Goal: Information Seeking & Learning: Learn about a topic

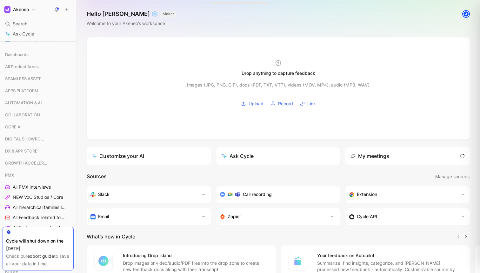
scroll to position [115, 0]
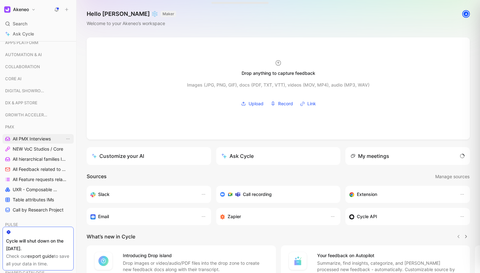
click at [34, 137] on span "All PMX Interviews" at bounding box center [32, 139] width 38 height 6
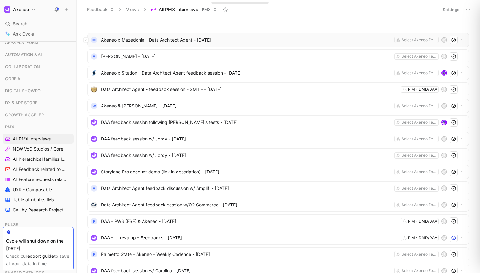
click at [210, 38] on span "Akeneo x Mazedonia - Data Architect Agent - [DATE]" at bounding box center [246, 40] width 291 height 8
click at [137, 55] on span "[PERSON_NAME] - [DATE]" at bounding box center [246, 57] width 291 height 8
click at [165, 70] on span "Akeneo x Sitation - Data Architect Agent feedback session - [DATE]" at bounding box center [246, 73] width 291 height 8
click at [158, 92] on span "Data Architect Agent - feedback session - SMILE - [DATE]" at bounding box center [249, 90] width 297 height 8
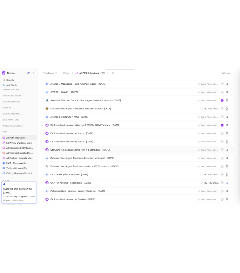
scroll to position [11, 0]
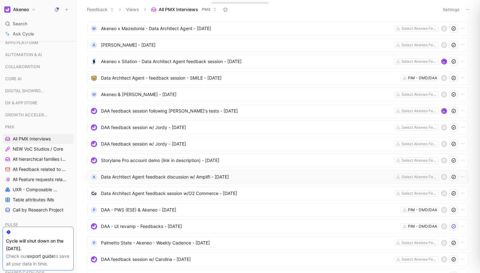
click at [188, 176] on span "Data Architect Agent feedback discussion w/ Amplifi - [DATE]" at bounding box center [246, 177] width 291 height 8
click at [189, 193] on span "Data Architect Agent feedback session w/O2 Commerce - [DATE]" at bounding box center [246, 194] width 291 height 8
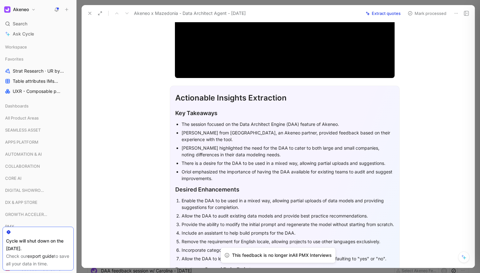
scroll to position [110, 0]
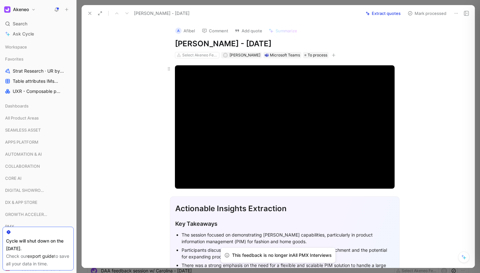
click at [215, 130] on div "Modal Window" at bounding box center [285, 126] width 220 height 123
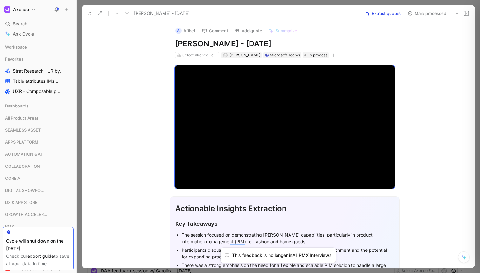
click at [239, 189] on div "Video Player is loading. Play Video Play Mute Current Time 0:00 / Duration 1:25…" at bounding box center [285, 126] width 244 height 127
click at [267, 141] on div "Modal Window" at bounding box center [285, 126] width 220 height 123
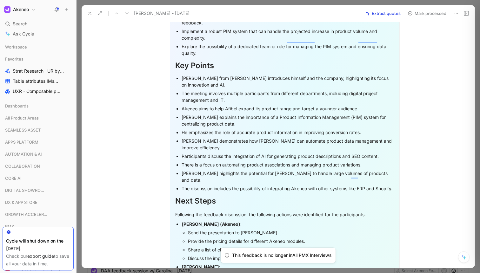
scroll to position [937, 0]
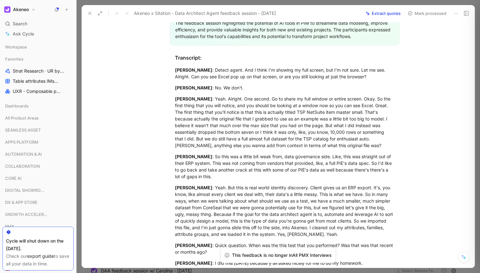
scroll to position [1753, 0]
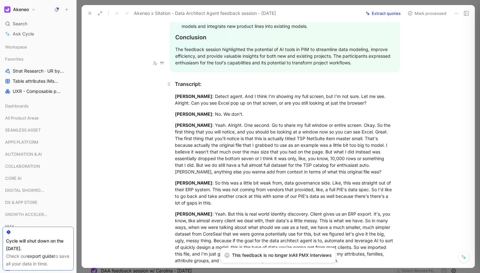
click at [189, 80] on div "Transcript:" at bounding box center [285, 84] width 220 height 8
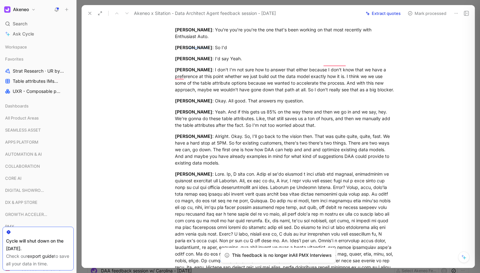
scroll to position [5872, 0]
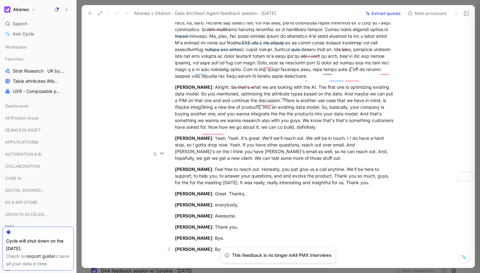
click at [238, 246] on div "Steve Bach : Bye. See you." at bounding box center [285, 249] width 220 height 7
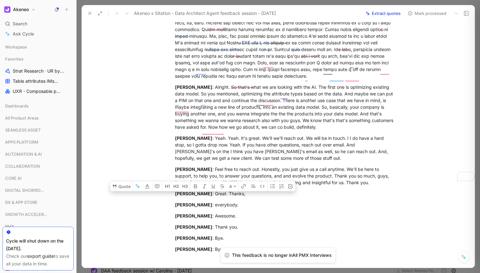
copy div "Transcript: George Dzuricsko : Detect agent. And I think I'm showing my full sc…"
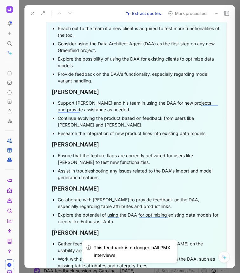
scroll to position [1106, 0]
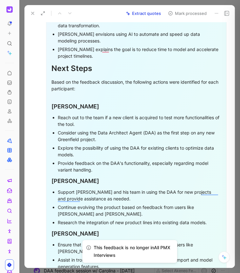
click at [87, 105] on div "George Dzuricsko" at bounding box center [136, 106] width 170 height 9
drag, startPoint x: 87, startPoint y: 105, endPoint x: 58, endPoint y: 105, distance: 28.9
click at [58, 105] on div "George Dzuricsko" at bounding box center [136, 106] width 170 height 9
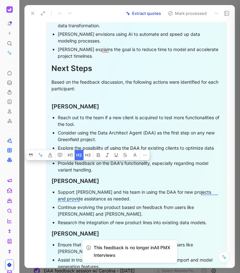
copy div "George Dzuricsko"
click at [142, 62] on h1 "Next Steps" at bounding box center [136, 68] width 170 height 17
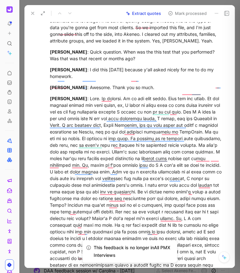
scroll to position [6086, 0]
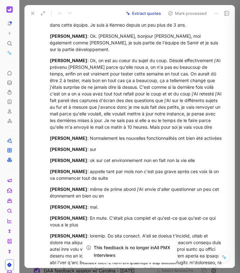
scroll to position [1870, 0]
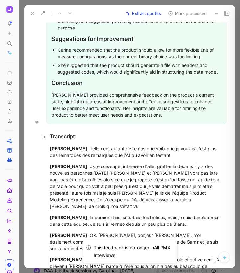
click at [58, 133] on div "Transcript:" at bounding box center [136, 137] width 173 height 8
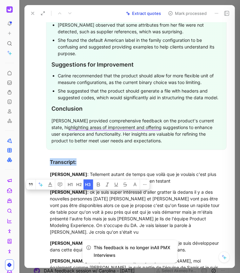
scroll to position [1877, 0]
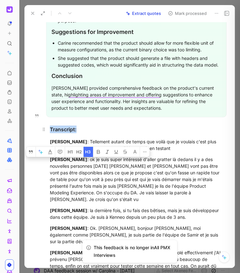
click at [60, 126] on div "Transcript:" at bounding box center [136, 130] width 173 height 8
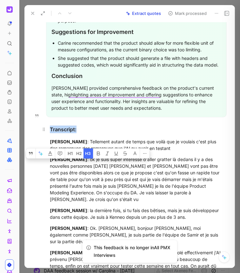
click at [60, 126] on div "Transcript:" at bounding box center [136, 130] width 173 height 8
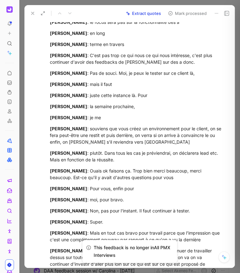
scroll to position [11919, 0]
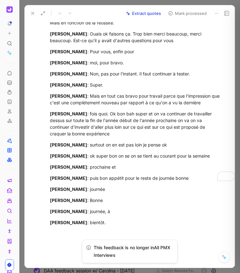
click at [96, 219] on div "Julien Valery : bientôt." at bounding box center [136, 222] width 173 height 7
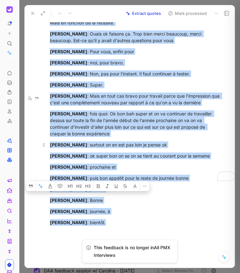
click at [169, 140] on p "Carine GUILLERY : surtout on en est pas loin je pense ok" at bounding box center [136, 145] width 197 height 10
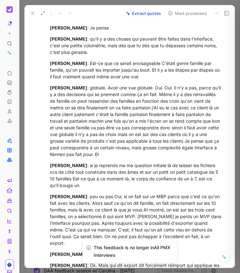
scroll to position [10047, 0]
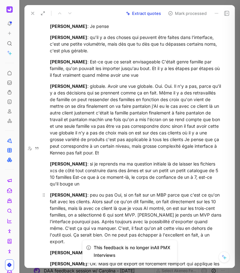
click at [124, 192] on div "Carine GUILLERY : peu ou pas Oui, si on fait sur un MBP parce que c'est ce qu'o…" at bounding box center [136, 218] width 173 height 53
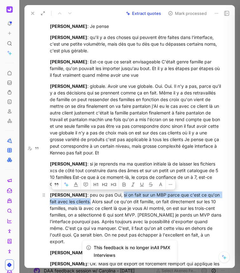
drag, startPoint x: 124, startPoint y: 149, endPoint x: 88, endPoint y: 155, distance: 36.9
click at [88, 192] on div "Carine GUILLERY : peu ou pas Oui, si on fait sur un MBP parce que c'est ce qu'o…" at bounding box center [136, 218] width 173 height 53
click at [94, 192] on div "Carine GUILLERY : peu ou pas Oui, si on fait sur un MBP parce que c'est ce qu'o…" at bounding box center [136, 218] width 173 height 53
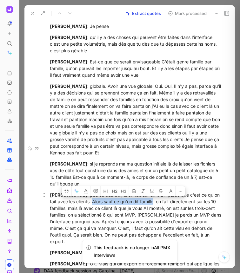
drag, startPoint x: 94, startPoint y: 155, endPoint x: 148, endPoint y: 153, distance: 53.7
click at [148, 192] on div "Carine GUILLERY : peu ou pas Oui, si on fait sur un MBP parce que c'est ce qu'o…" at bounding box center [136, 218] width 173 height 53
click at [71, 192] on div "Carine GUILLERY : peu ou pas Oui, si on fait sur un MBP parce que c'est ce qu'o…" at bounding box center [136, 218] width 173 height 53
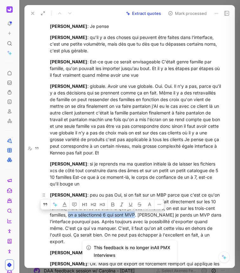
drag, startPoint x: 71, startPoint y: 169, endPoint x: 132, endPoint y: 168, distance: 60.6
click at [132, 192] on div "Carine GUILLERY : peu ou pas Oui, si on fait sur un MBP parce que c'est ce qu'o…" at bounding box center [136, 218] width 173 height 53
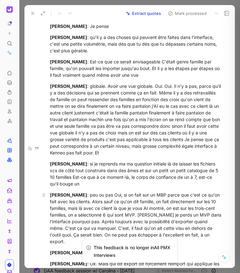
click at [142, 192] on div "Carine GUILLERY : peu ou pas Oui, si on fait sur un MBP parce que c'est ce qu'o…" at bounding box center [136, 218] width 173 height 53
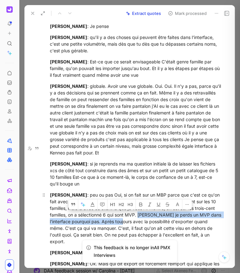
drag, startPoint x: 142, startPoint y: 169, endPoint x: 116, endPoint y: 174, distance: 26.8
click at [116, 192] on div "Carine GUILLERY : peu ou pas Oui, si on fait sur un MBP parce que c'est ce qu'o…" at bounding box center [136, 218] width 173 height 53
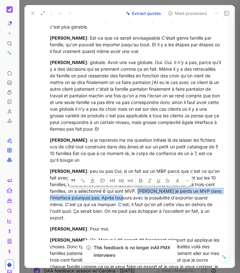
scroll to position [10083, 0]
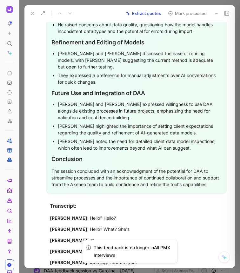
scroll to position [1648, 0]
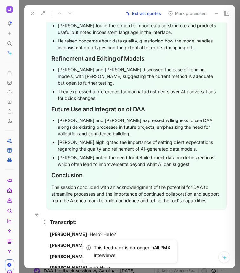
click at [58, 219] on div "Transcript:" at bounding box center [136, 222] width 173 height 8
click at [61, 218] on div "Transcript:" at bounding box center [136, 222] width 173 height 8
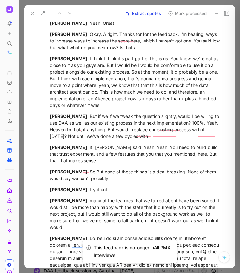
scroll to position [7361, 0]
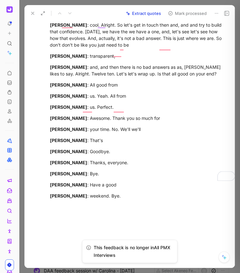
click at [121, 193] on div "[PERSON_NAME] : weekend. Bye." at bounding box center [136, 196] width 173 height 7
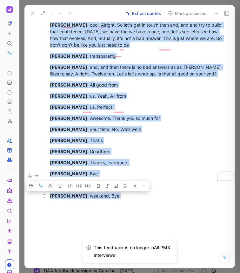
copy div "Loremipsum: Dolorsita Conse : Adipi? Elits? Doeiu Tempor : Incid? Utla? Etd'm A…"
click at [157, 124] on p "Chris Collings : your time. No. We'll we'll" at bounding box center [136, 129] width 197 height 10
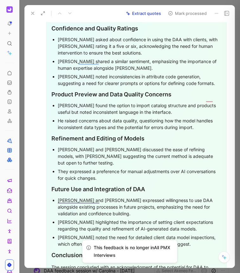
scroll to position [1904, 0]
